Goal: Transaction & Acquisition: Book appointment/travel/reservation

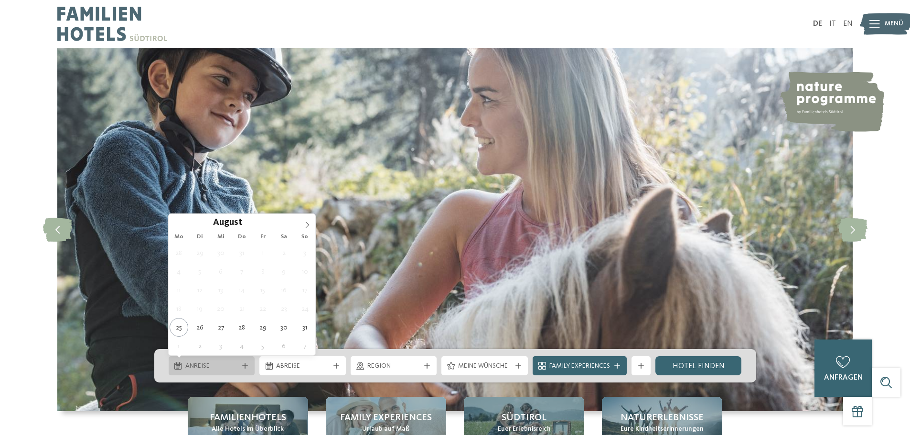
click at [248, 367] on div at bounding box center [245, 366] width 10 height 6
click at [309, 223] on icon at bounding box center [307, 225] width 7 height 7
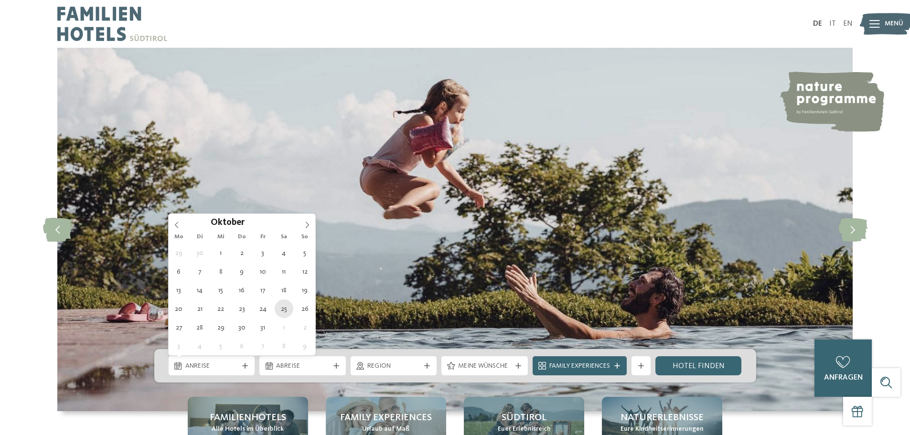
type div "25.10.2025"
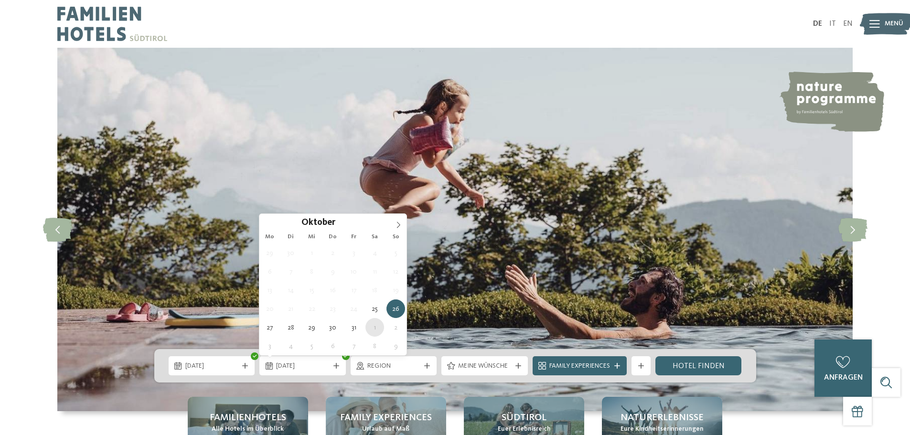
type div "01.11.2025"
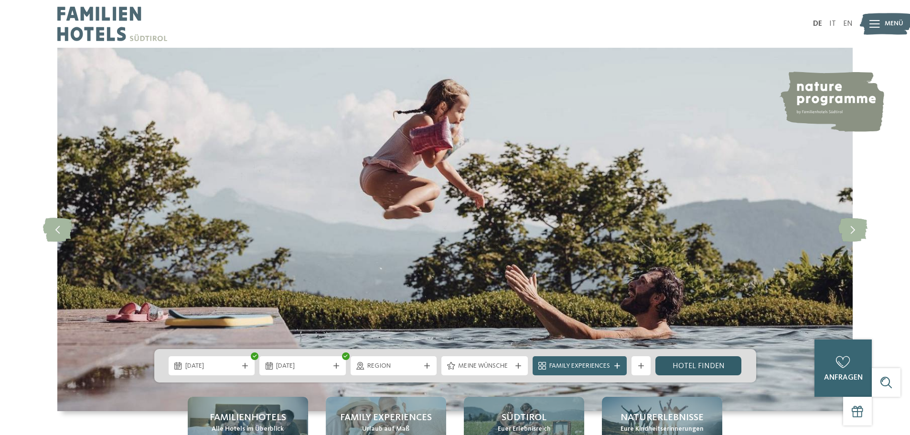
click at [696, 365] on link "Hotel finden" at bounding box center [699, 365] width 86 height 19
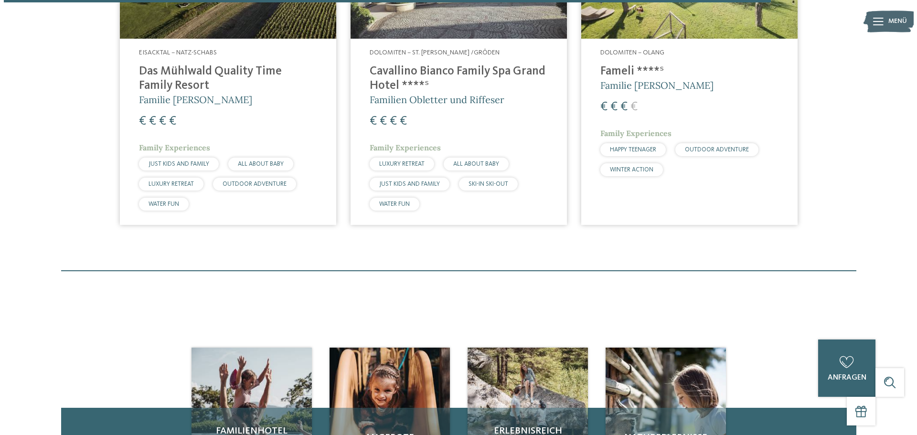
scroll to position [1986, 0]
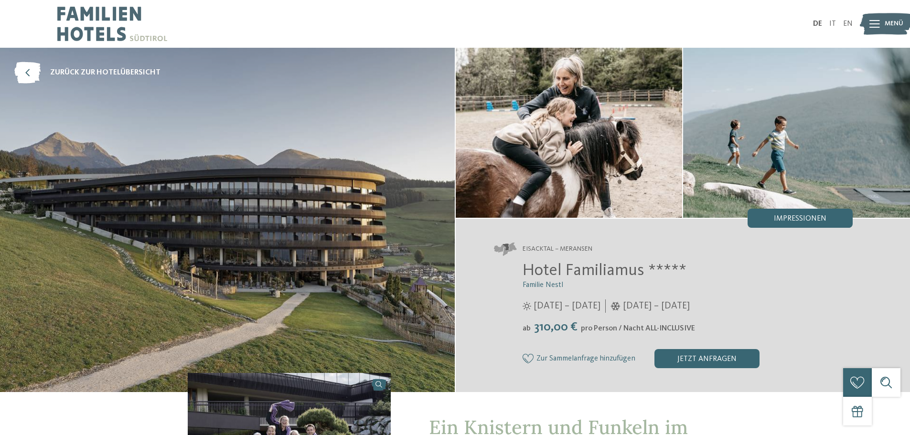
click at [877, 21] on icon at bounding box center [875, 24] width 11 height 8
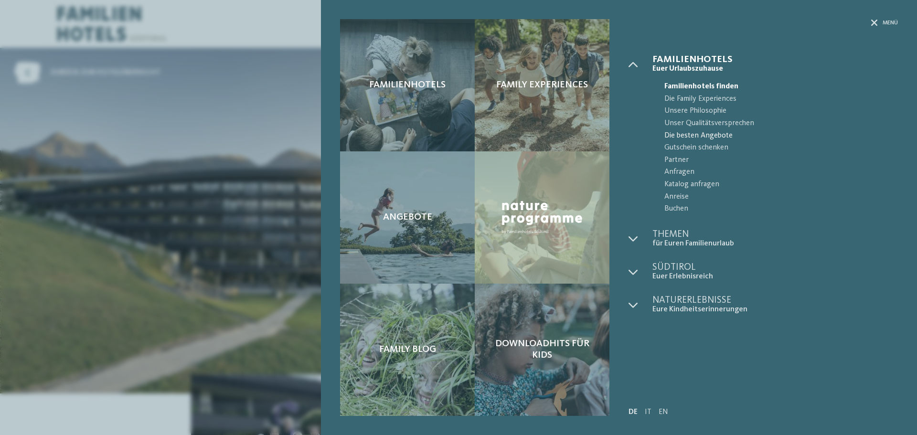
drag, startPoint x: 692, startPoint y: 134, endPoint x: 679, endPoint y: 140, distance: 14.3
click at [692, 134] on span "Die besten Angebote" at bounding box center [782, 136] width 234 height 12
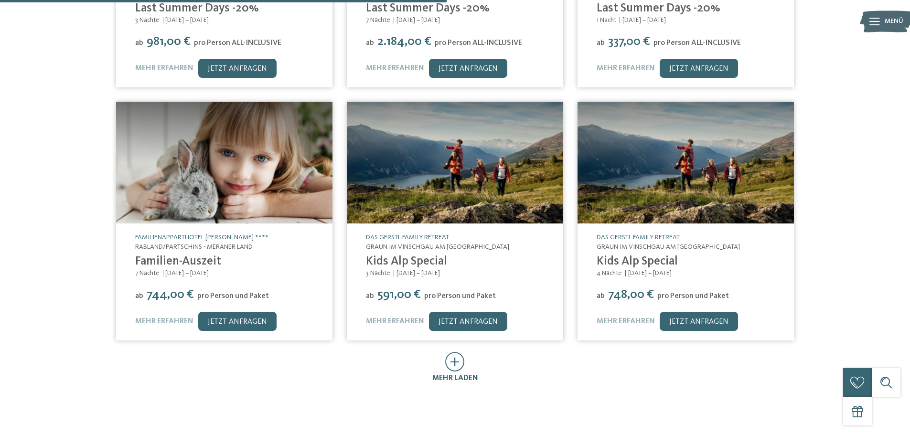
scroll to position [430, 0]
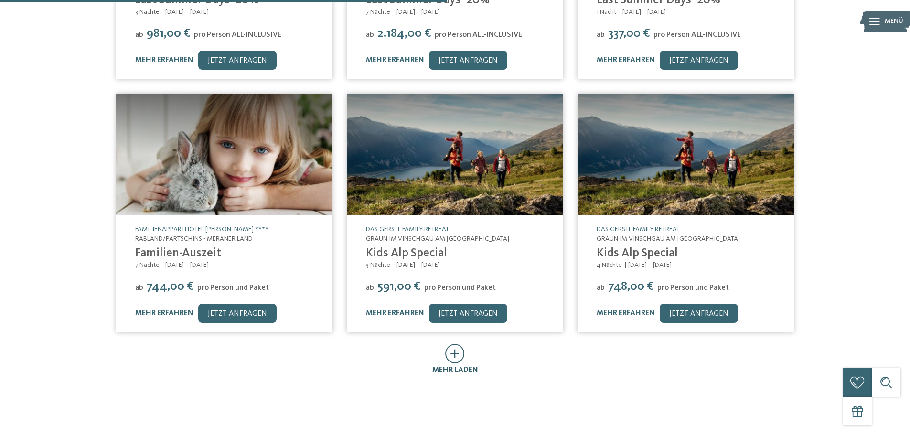
click at [459, 345] on icon at bounding box center [455, 354] width 20 height 20
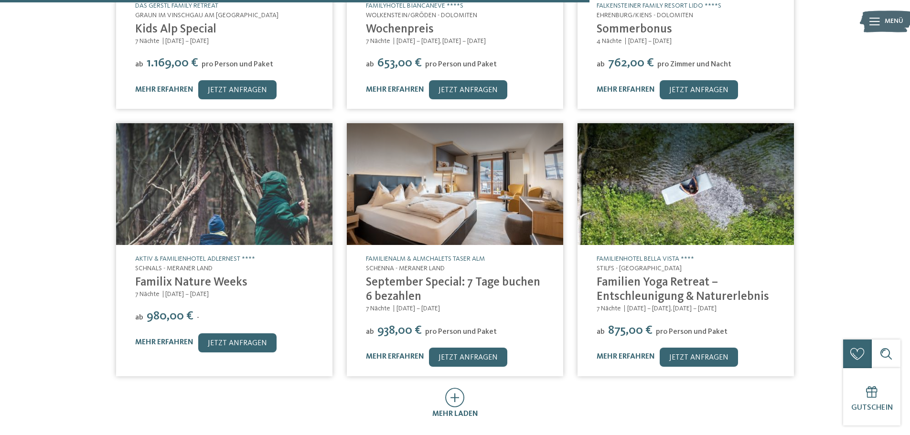
scroll to position [908, 0]
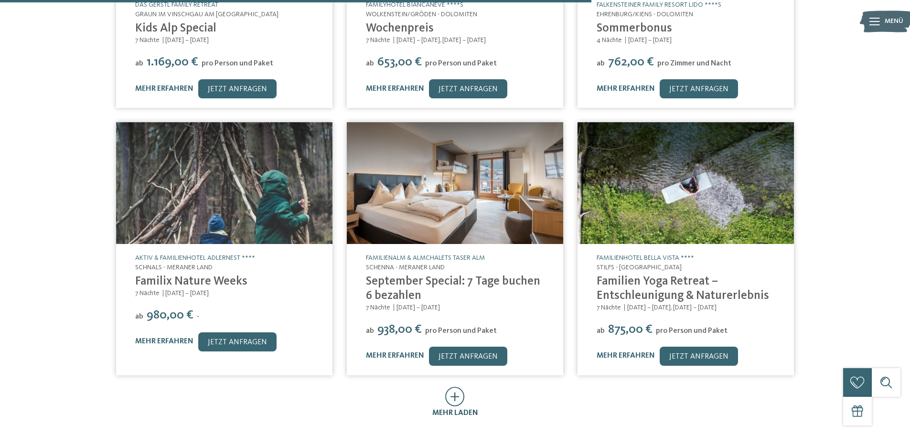
click at [460, 387] on icon at bounding box center [455, 397] width 20 height 20
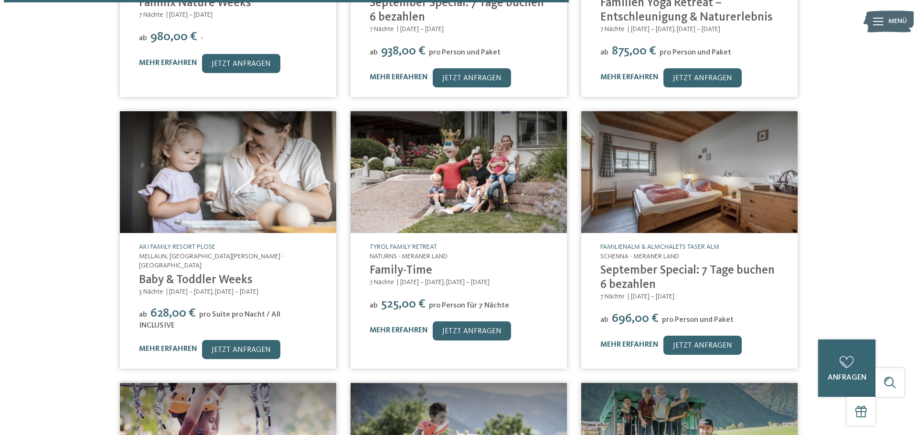
scroll to position [1195, 0]
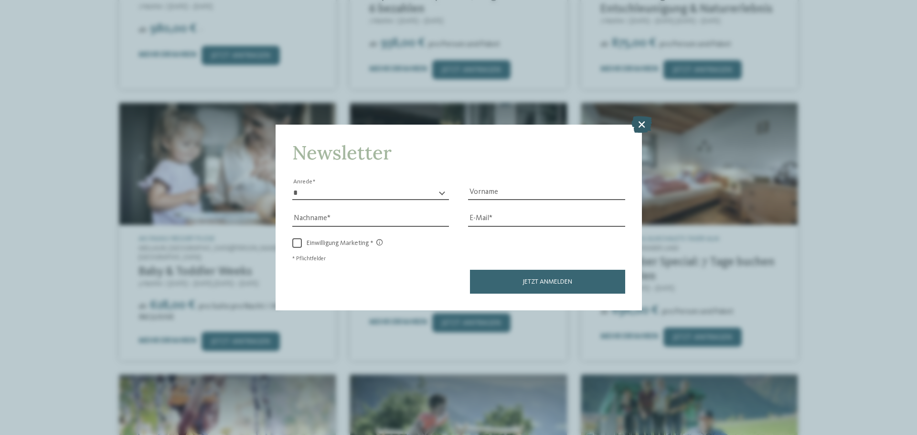
click at [637, 123] on icon at bounding box center [642, 124] width 21 height 17
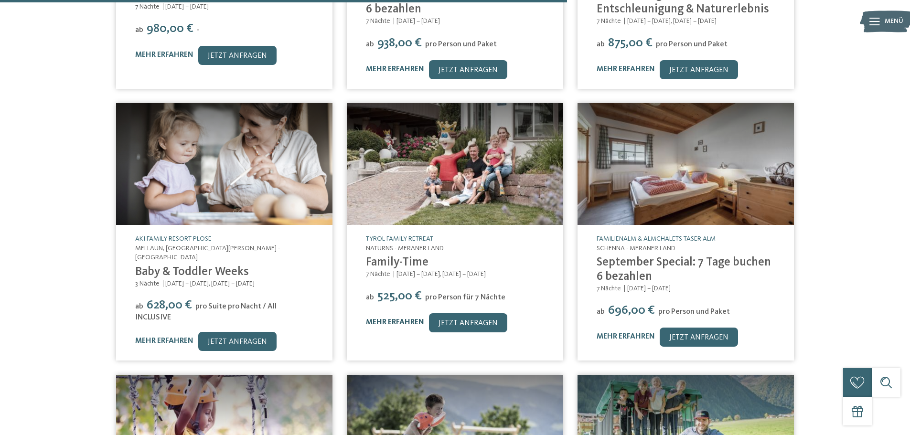
click at [395, 319] on link "mehr erfahren" at bounding box center [395, 323] width 58 height 8
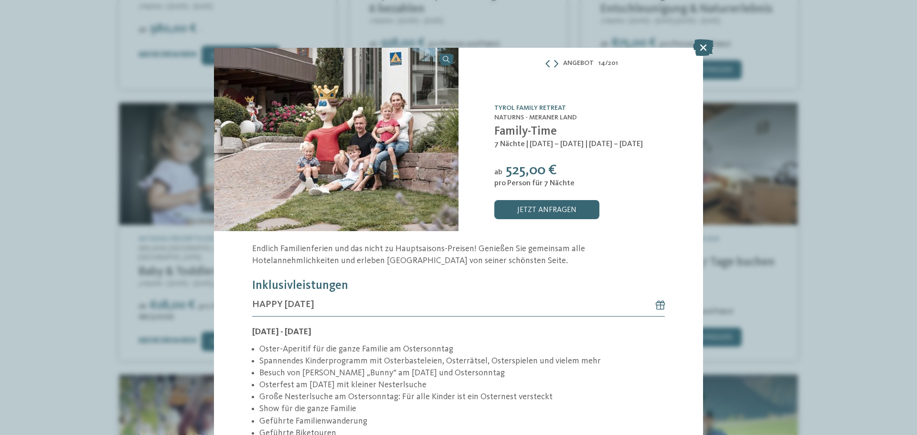
scroll to position [48, 0]
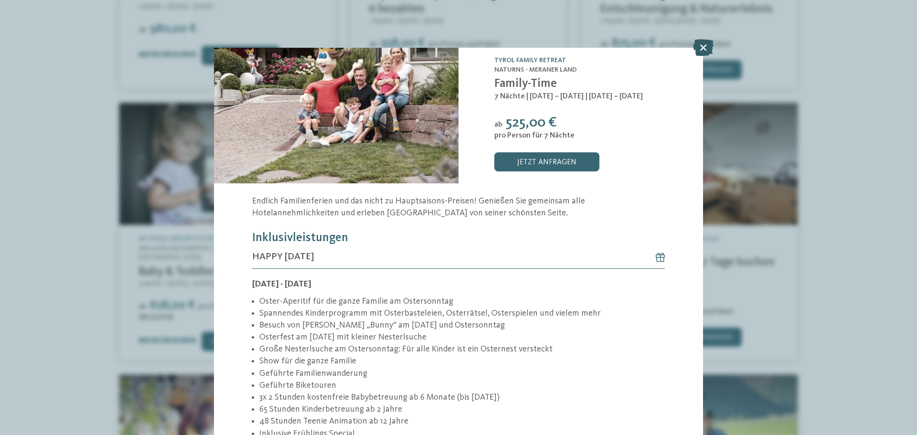
click at [705, 45] on icon at bounding box center [703, 47] width 21 height 17
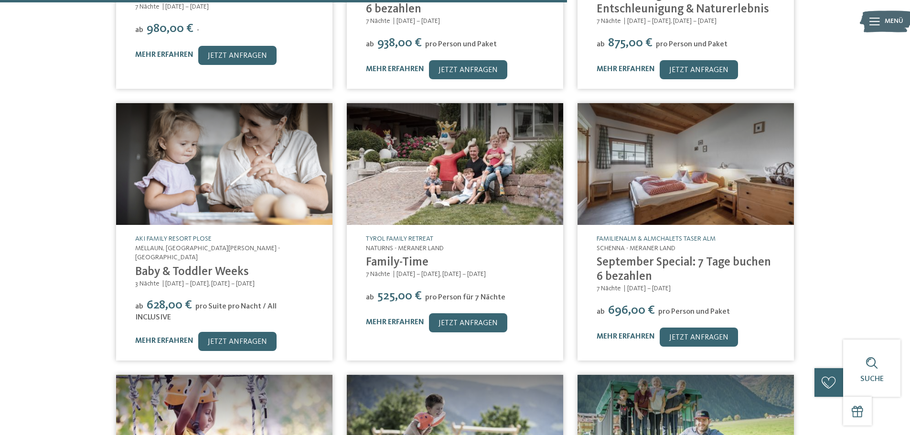
drag, startPoint x: 398, startPoint y: 263, endPoint x: 447, endPoint y: 267, distance: 49.8
click at [447, 270] on div "7 Nächte [DATE] – [DATE], [DATE] – [DATE]" at bounding box center [455, 275] width 178 height 10
click at [399, 257] on link "Family-Time" at bounding box center [397, 263] width 63 height 12
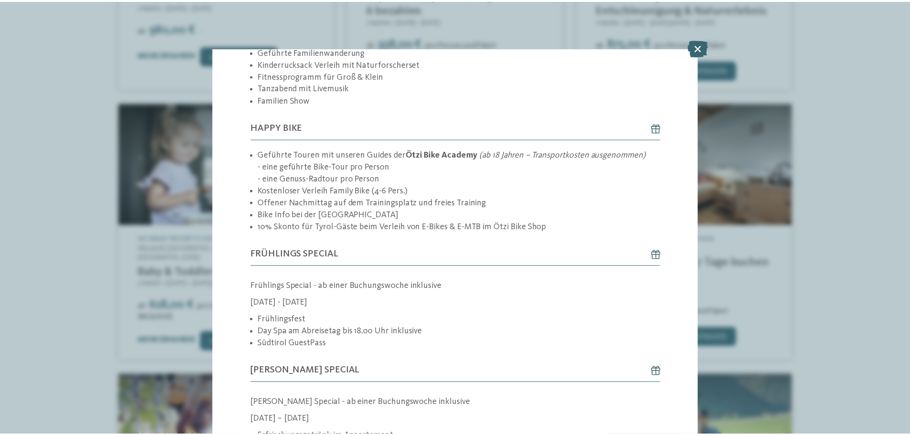
scroll to position [771, 0]
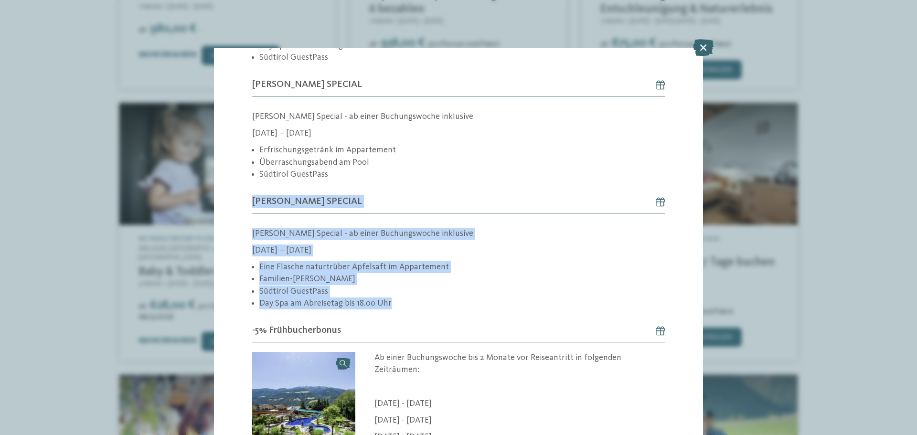
drag, startPoint x: 247, startPoint y: 194, endPoint x: 404, endPoint y: 307, distance: 194.1
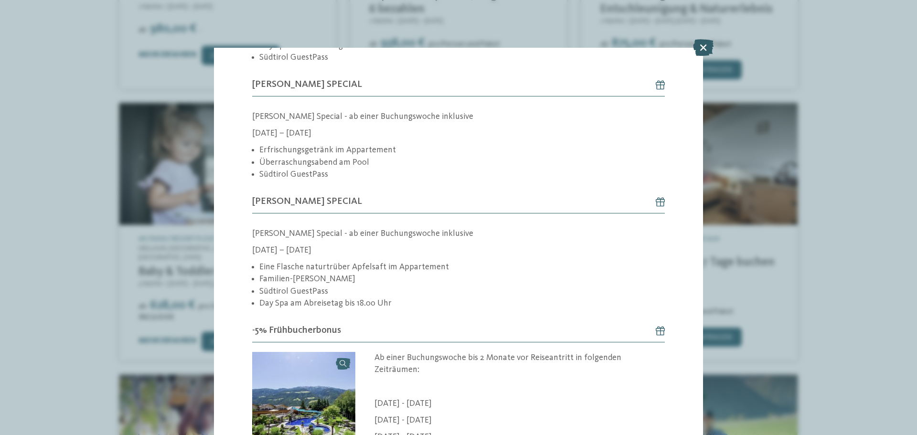
click at [708, 46] on icon at bounding box center [703, 47] width 21 height 17
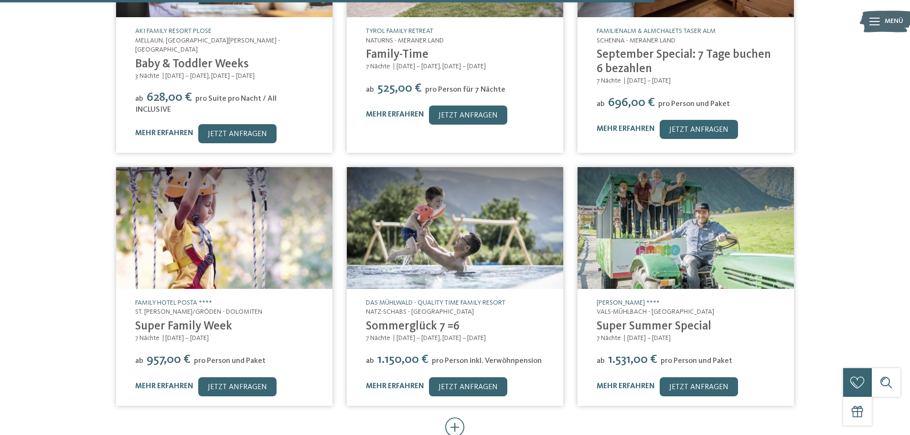
scroll to position [1433, 0]
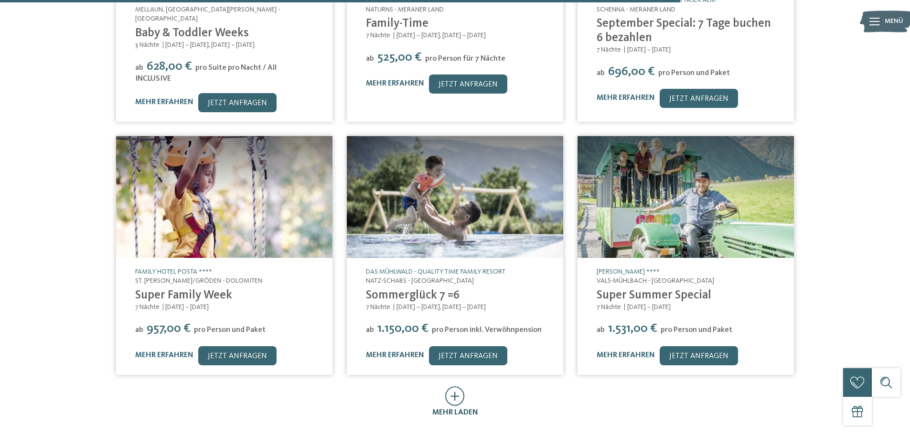
click at [456, 387] on icon at bounding box center [455, 397] width 20 height 20
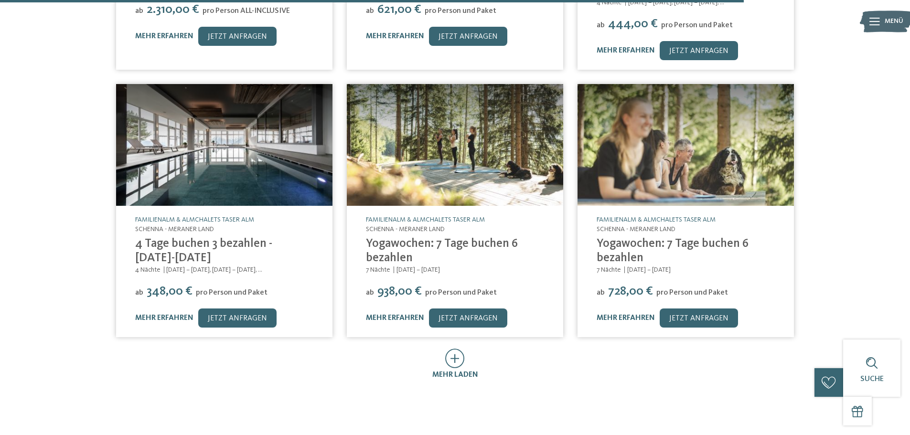
scroll to position [2007, 0]
